Goal: Task Accomplishment & Management: Use online tool/utility

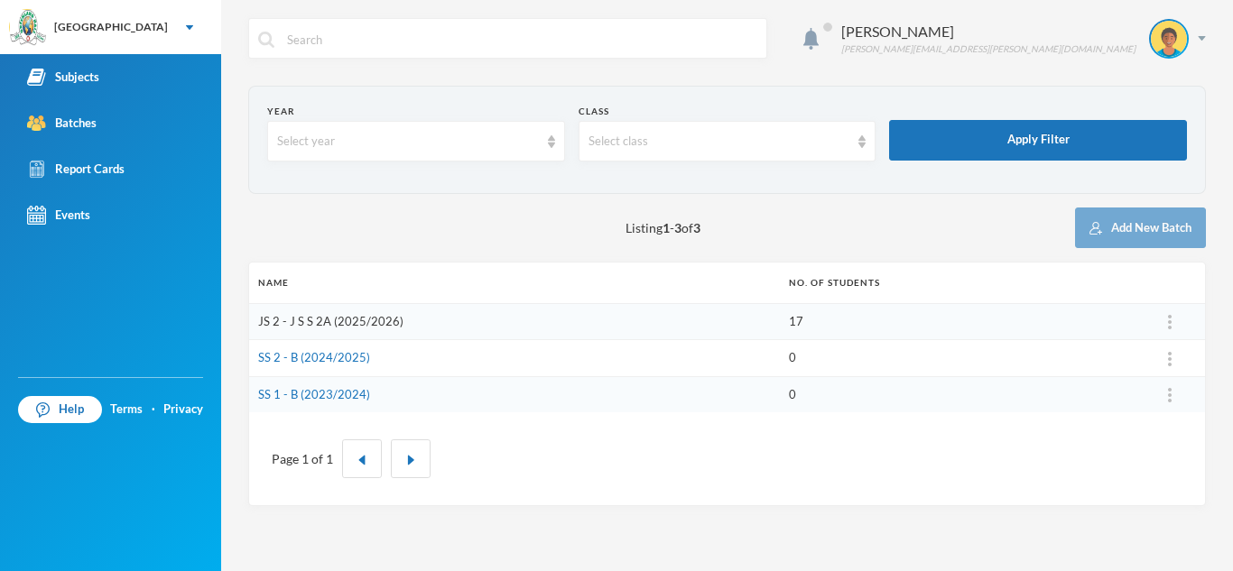
click at [371, 319] on link "JS 2 - J S S 2A (2025/2026)" at bounding box center [330, 321] width 145 height 14
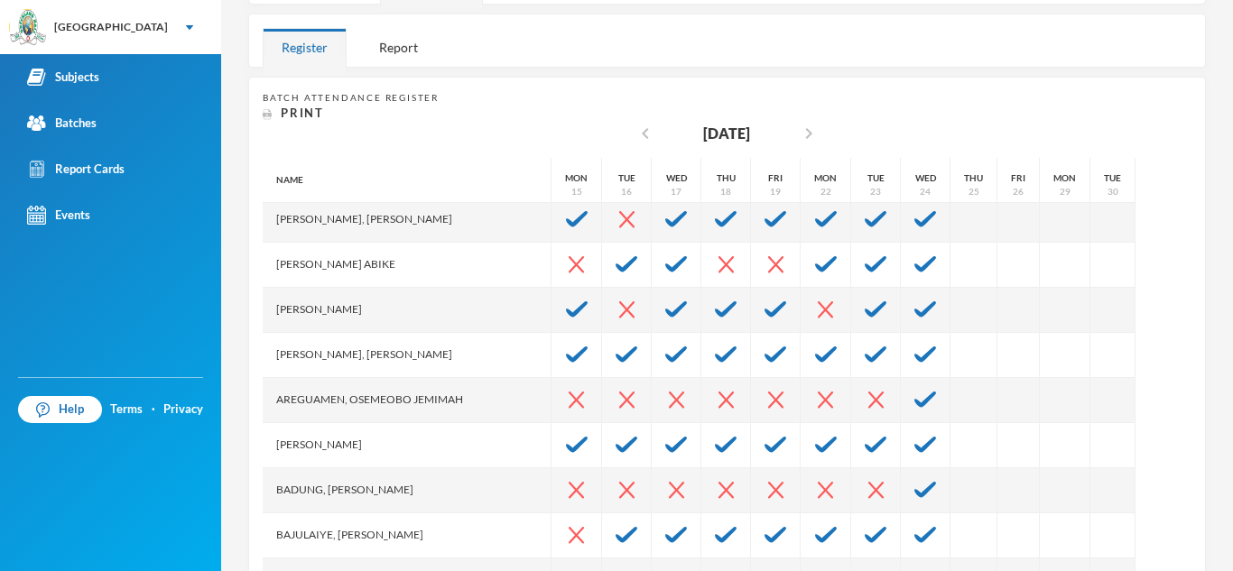
scroll to position [98, 0]
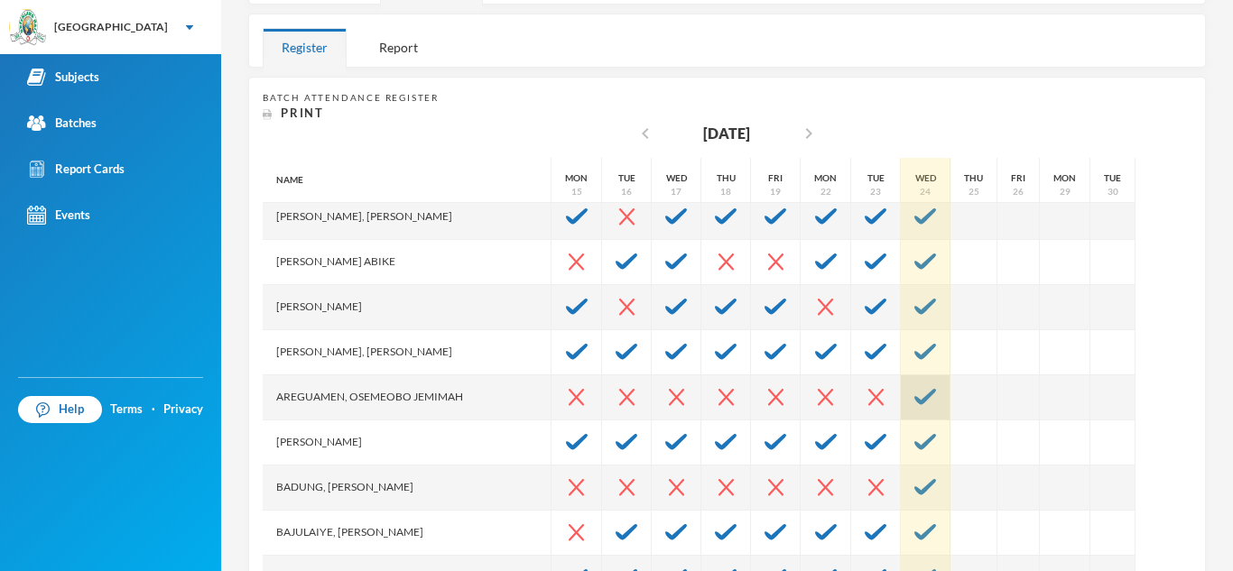
click at [914, 395] on img at bounding box center [925, 397] width 22 height 16
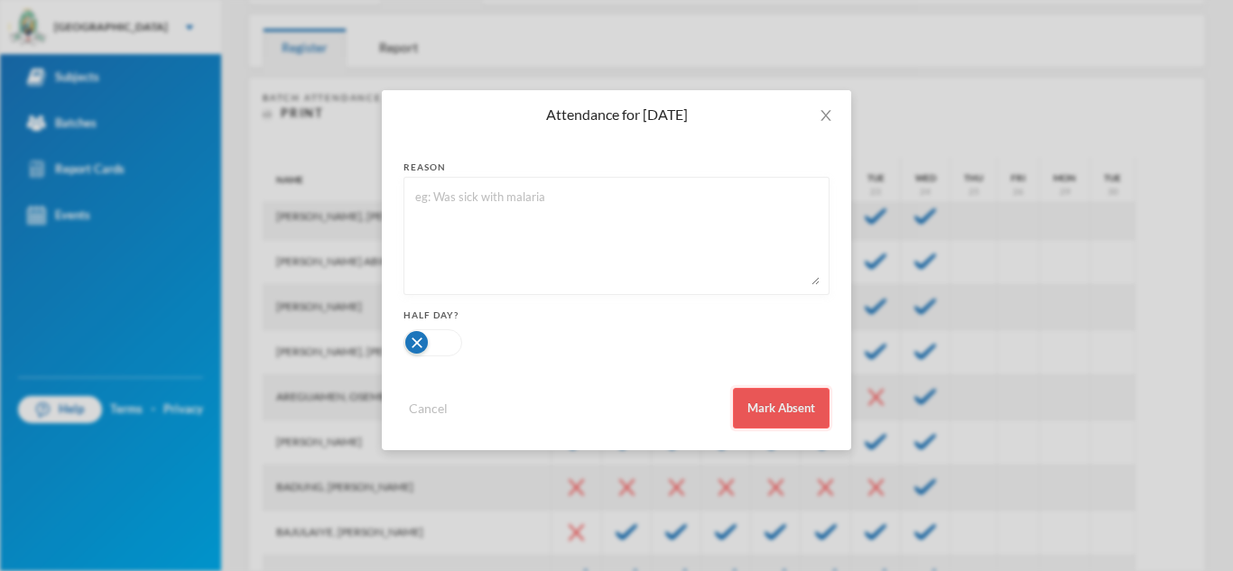
click at [780, 418] on button "Mark Absent" at bounding box center [781, 408] width 97 height 41
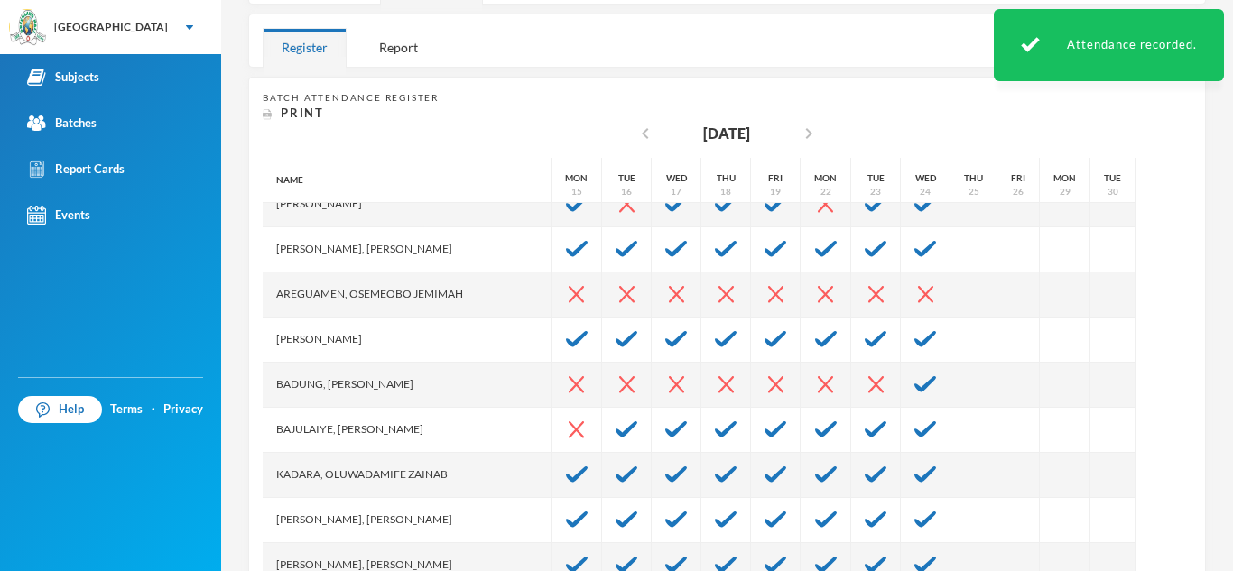
scroll to position [202, 0]
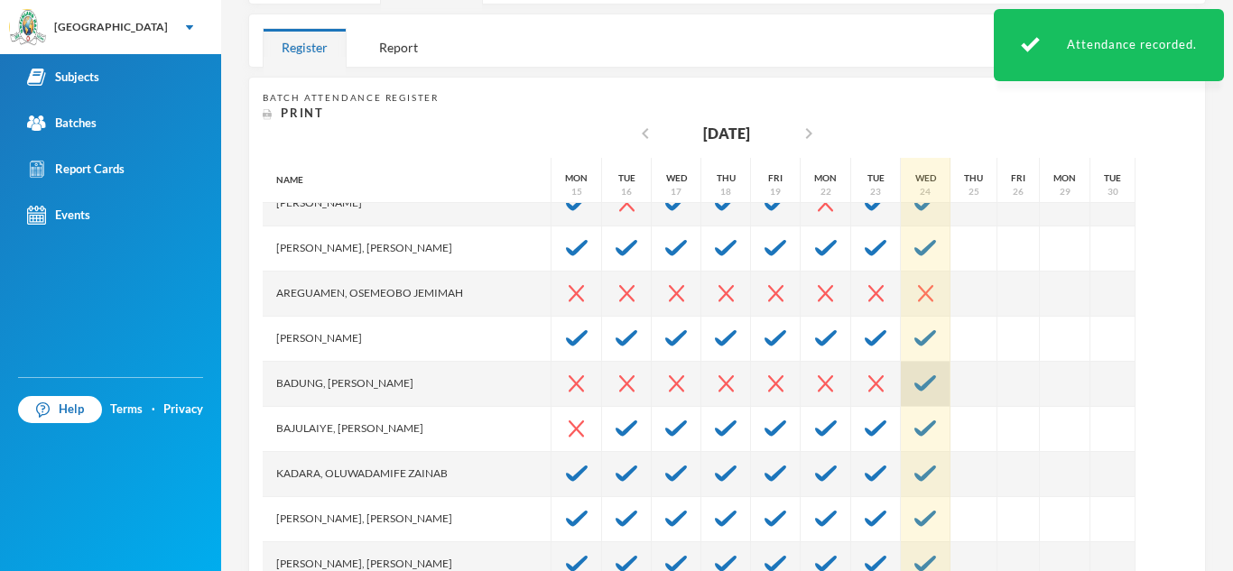
click at [914, 385] on img at bounding box center [925, 383] width 22 height 16
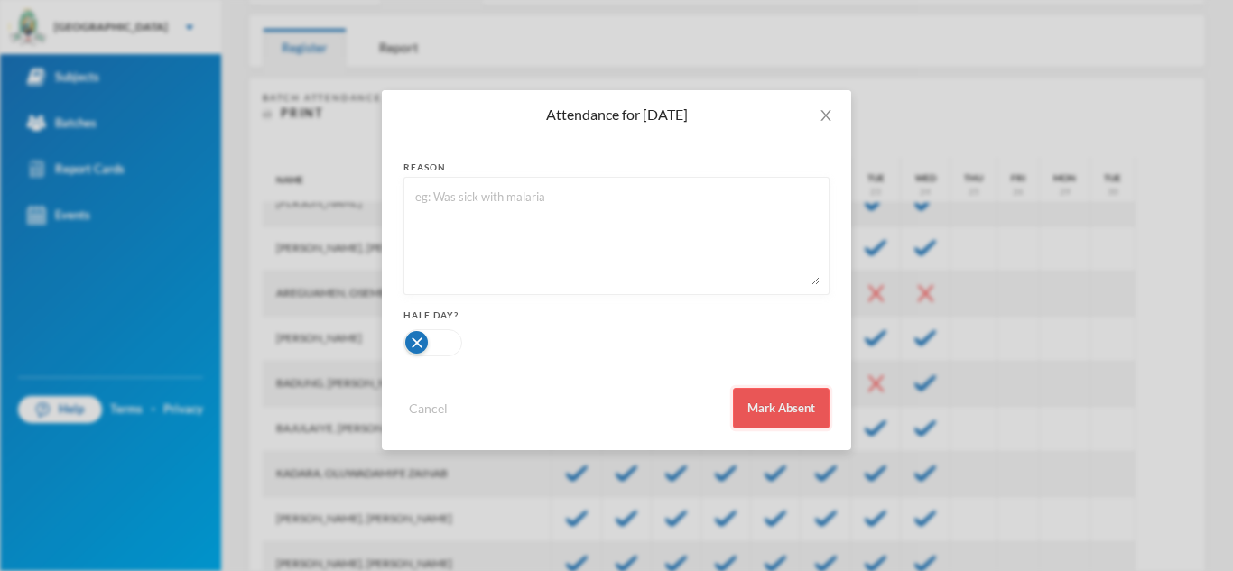
click at [801, 413] on button "Mark Absent" at bounding box center [781, 408] width 97 height 41
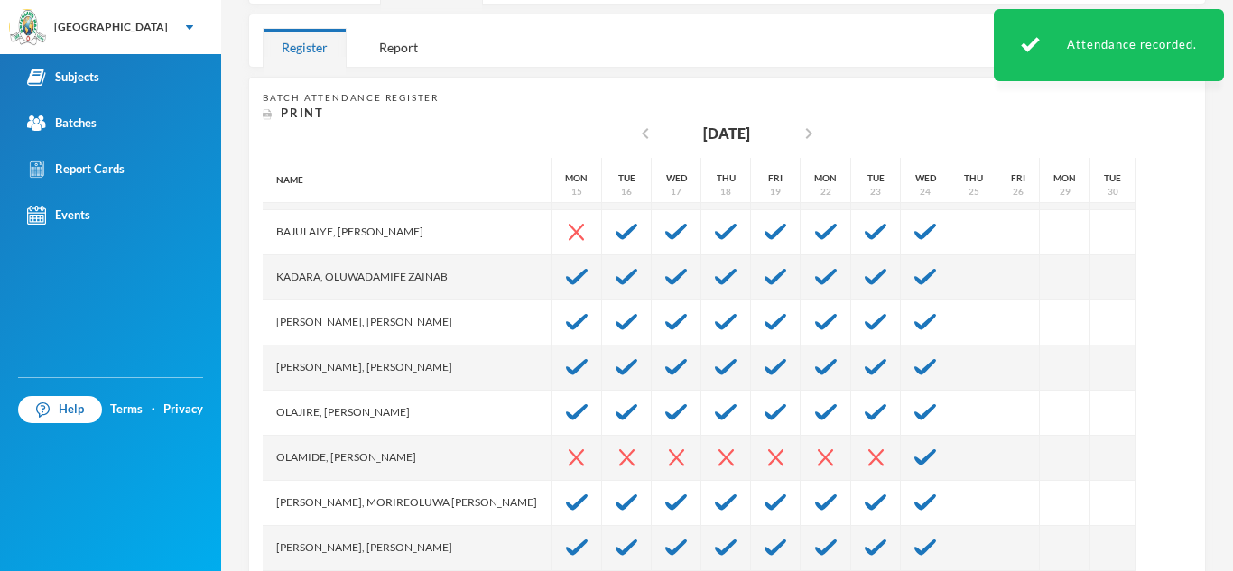
scroll to position [406, 0]
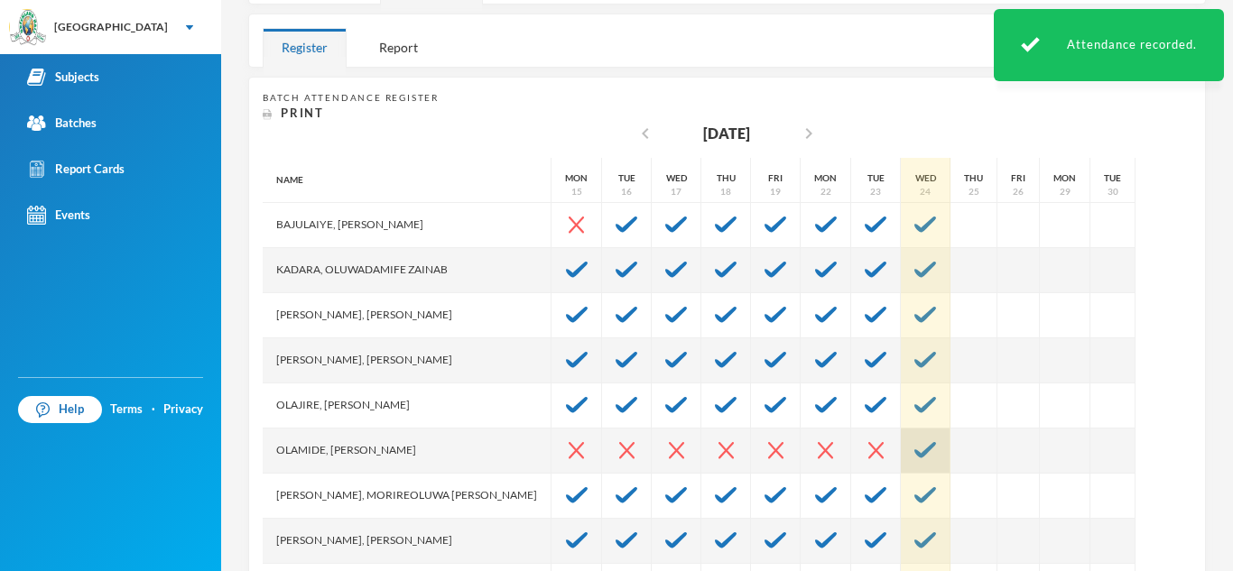
click at [914, 449] on img at bounding box center [925, 450] width 22 height 16
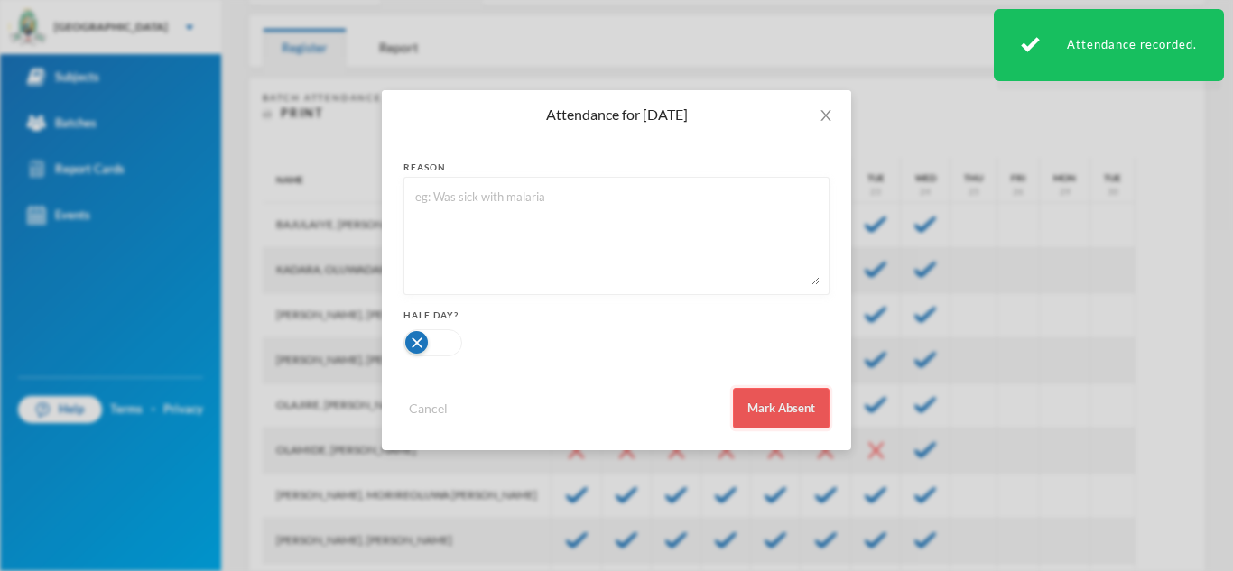
click at [788, 411] on button "Mark Absent" at bounding box center [781, 408] width 97 height 41
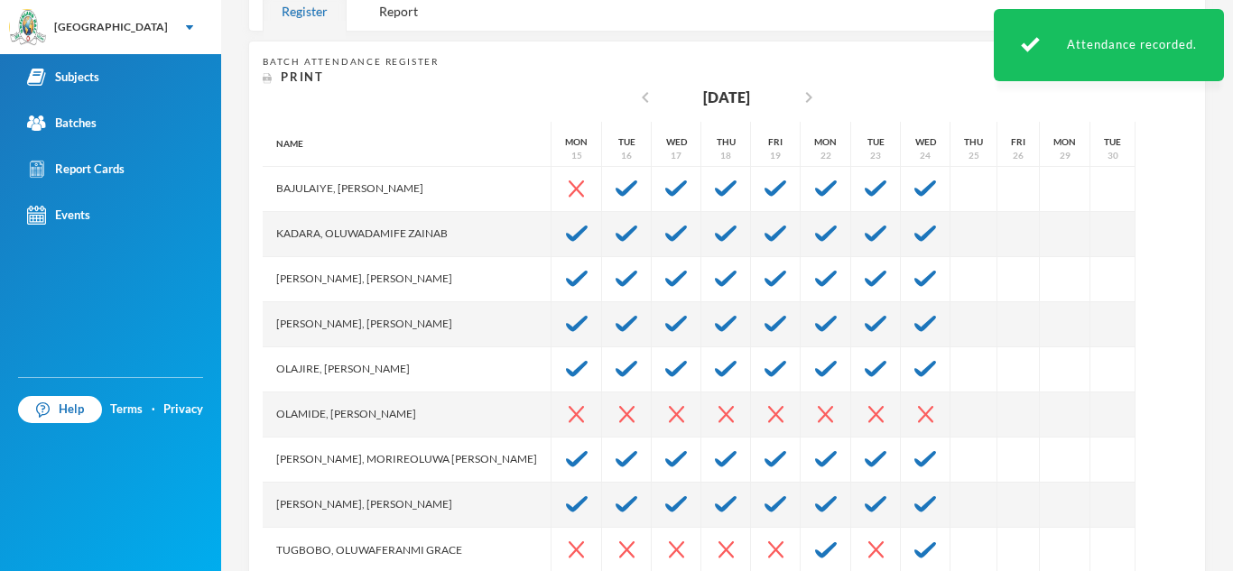
scroll to position [361, 0]
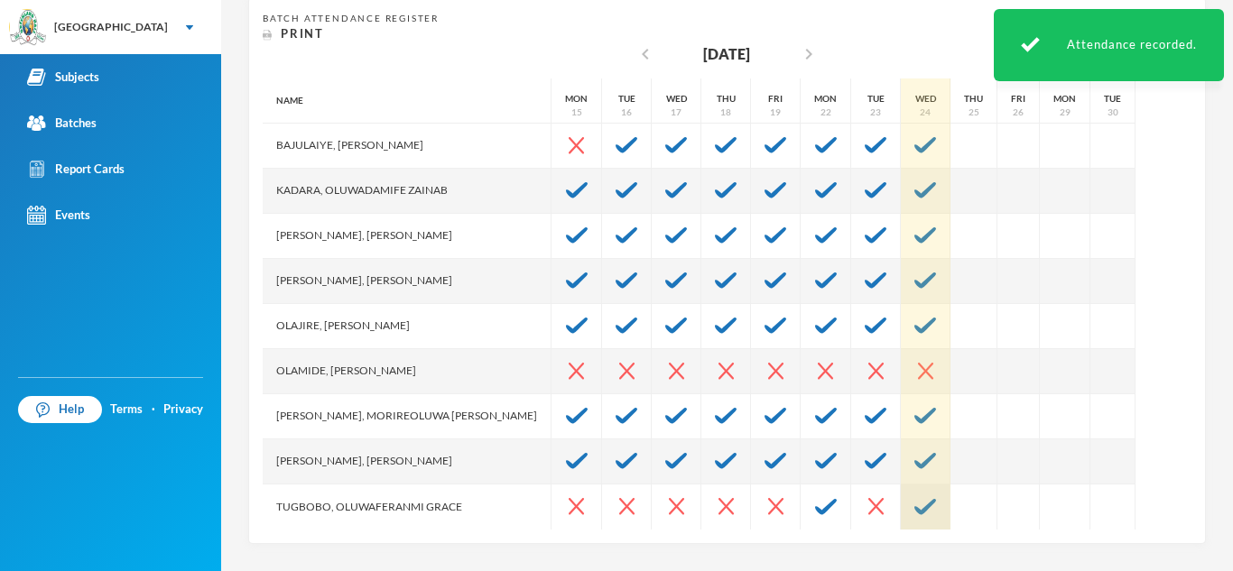
click at [914, 511] on img at bounding box center [925, 507] width 22 height 16
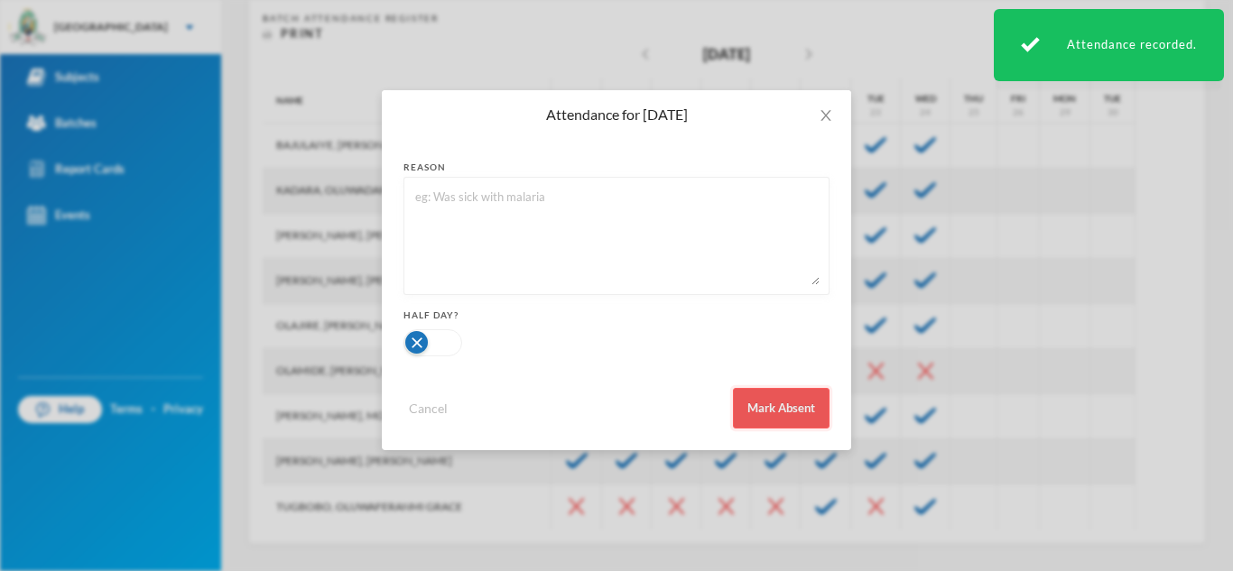
click at [787, 412] on button "Mark Absent" at bounding box center [781, 408] width 97 height 41
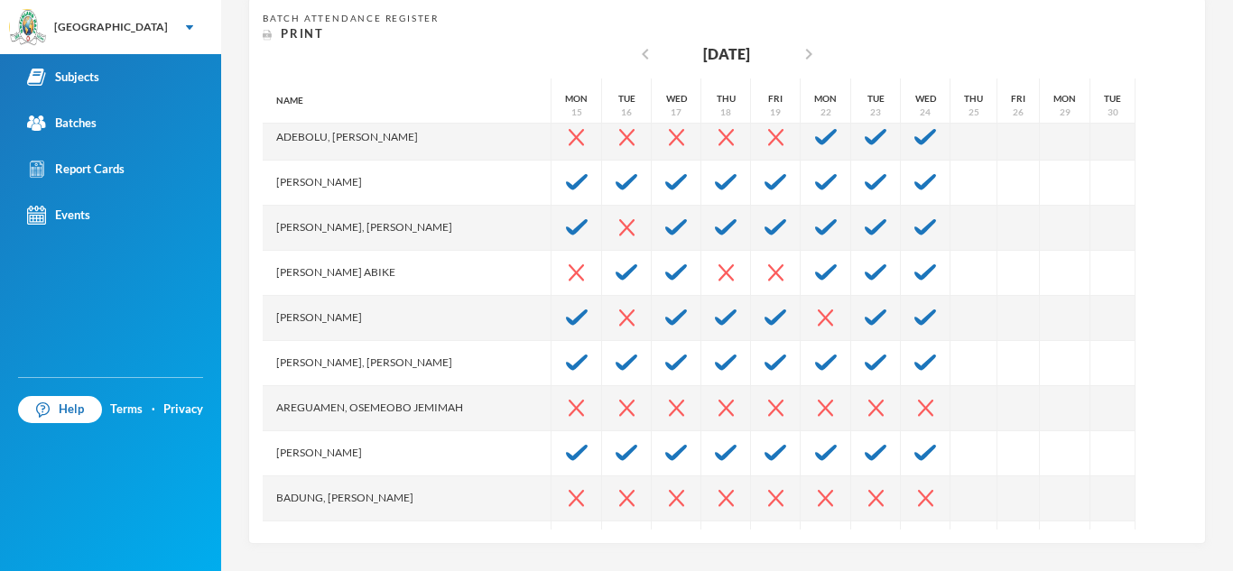
scroll to position [0, 0]
